Goal: Task Accomplishment & Management: Manage account settings

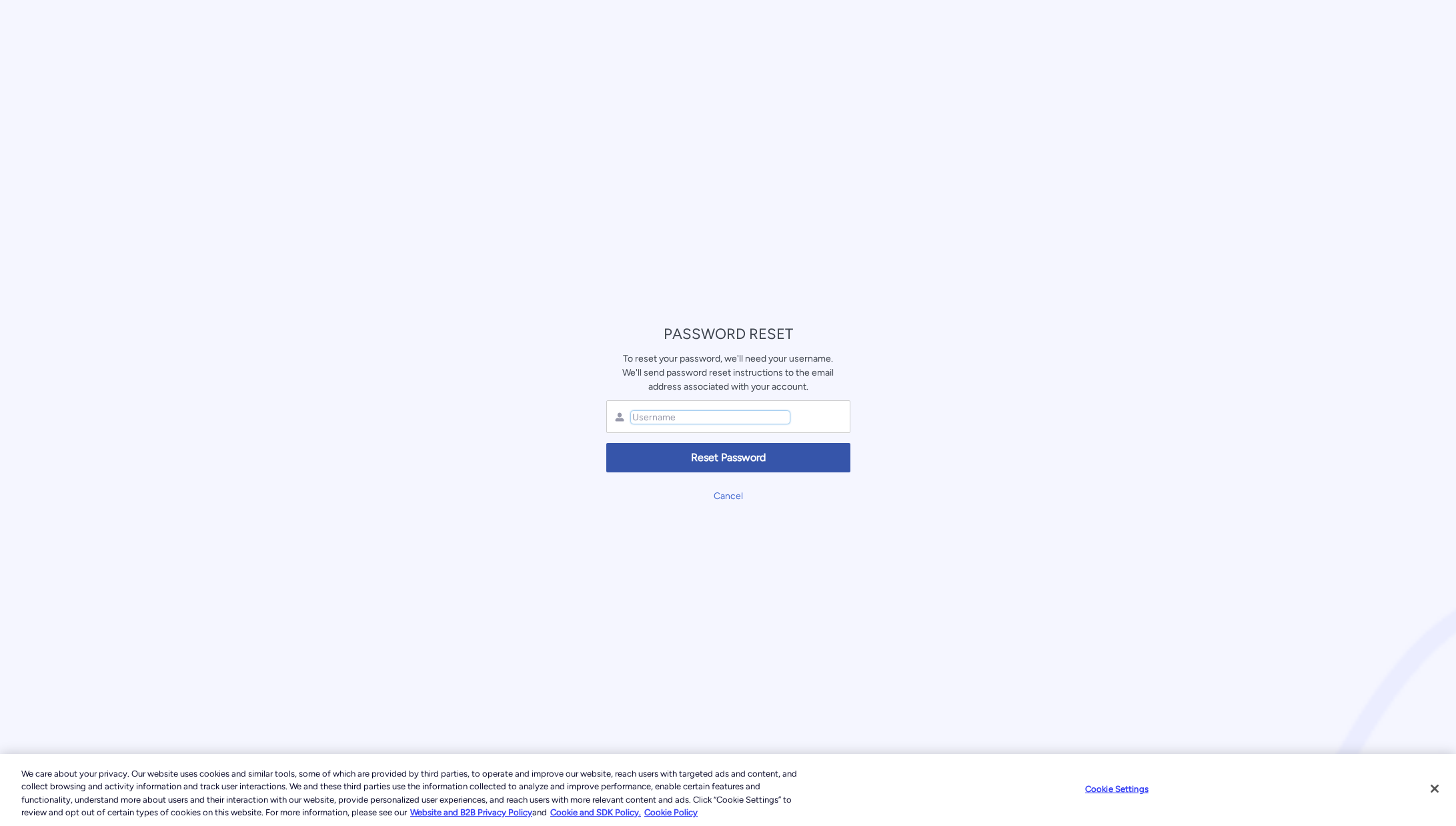
click at [662, 419] on input "text" at bounding box center [710, 416] width 159 height 13
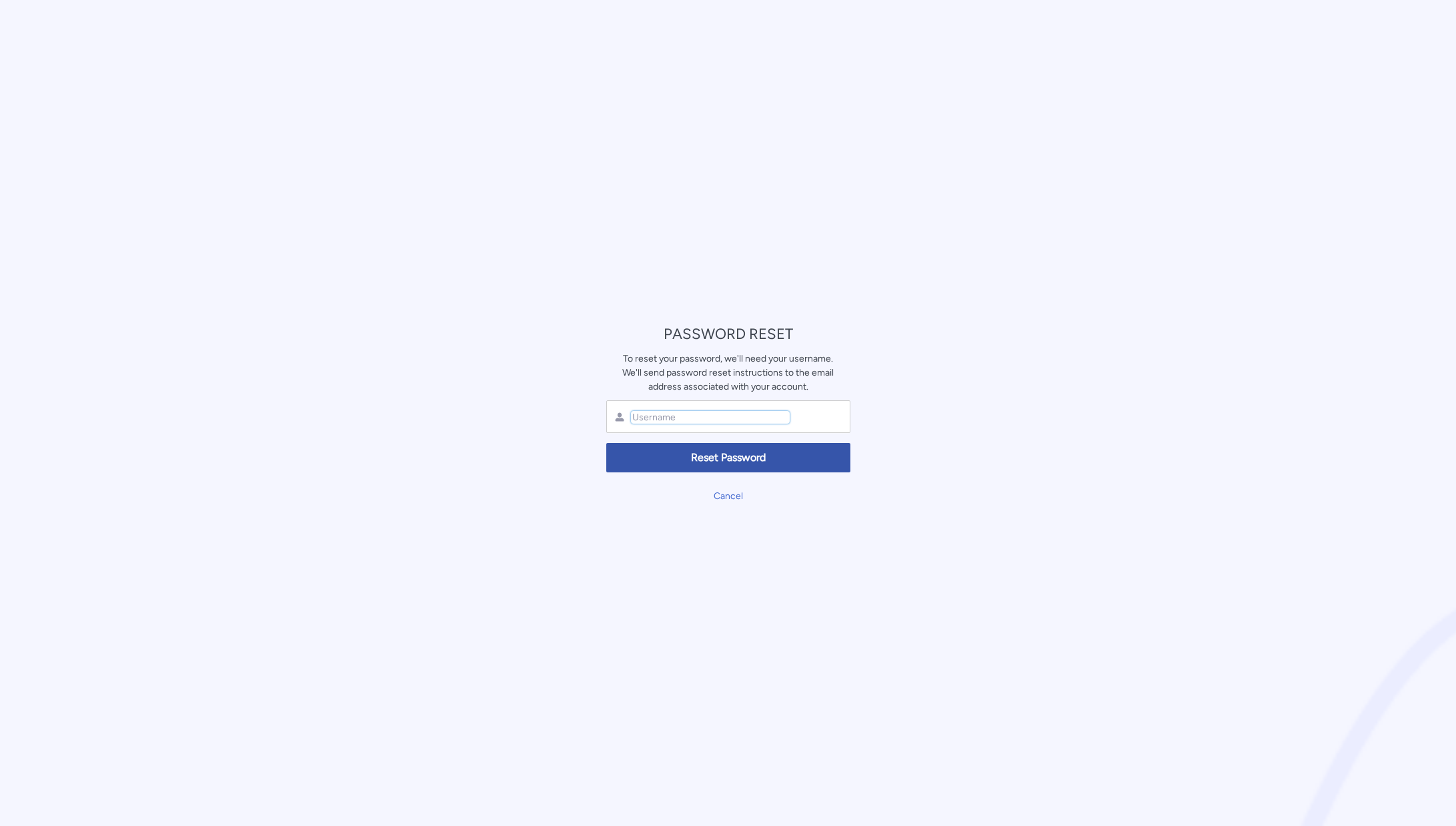
click at [662, 419] on input "text" at bounding box center [710, 416] width 159 height 13
type input "sydney@epickfantasy.com"
